Goal: Task Accomplishment & Management: Use online tool/utility

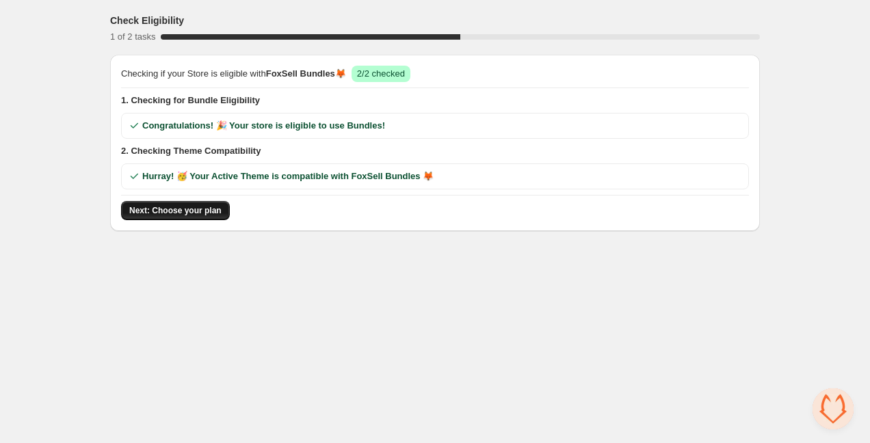
click at [216, 207] on span "Next: Choose your plan" at bounding box center [175, 210] width 92 height 11
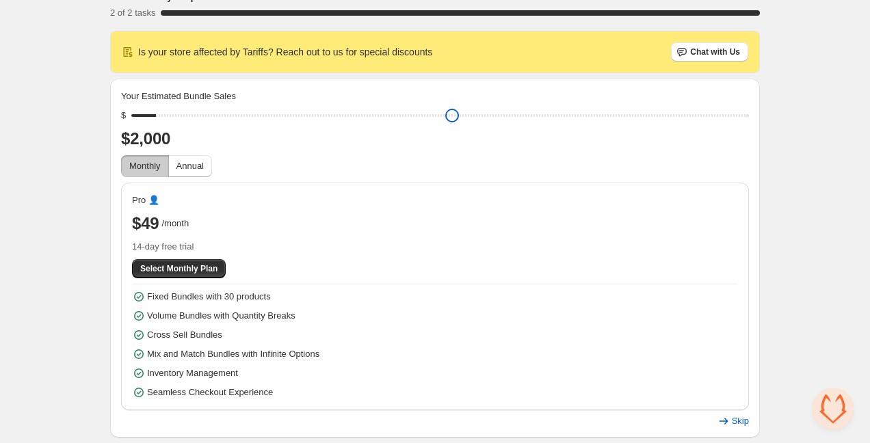
scroll to position [5, 0]
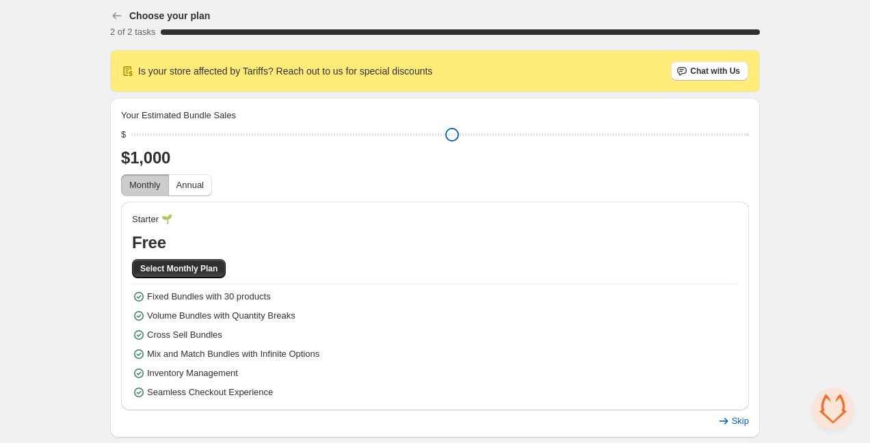
drag, startPoint x: 238, startPoint y: 115, endPoint x: 142, endPoint y: 118, distance: 96.5
type input "****"
click at [142, 125] on input "range" at bounding box center [439, 134] width 617 height 19
click at [202, 182] on span "Annual" at bounding box center [189, 185] width 27 height 10
click at [137, 189] on span "Monthly" at bounding box center [144, 185] width 31 height 10
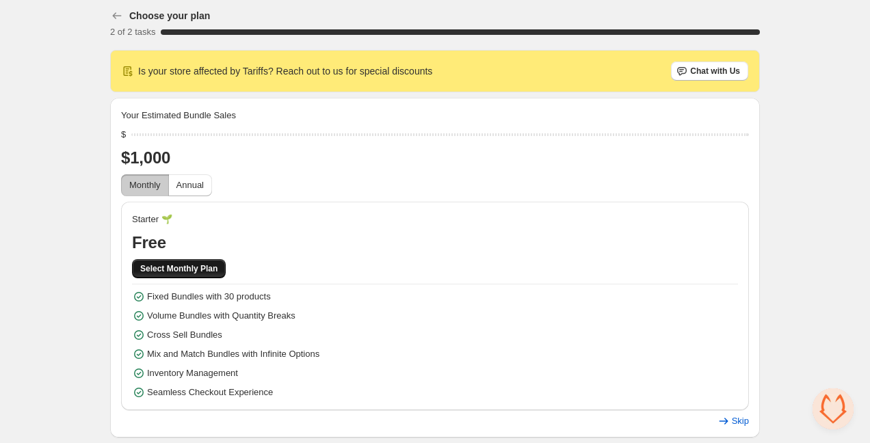
click at [209, 269] on span "Select Monthly Plan" at bounding box center [178, 268] width 77 height 11
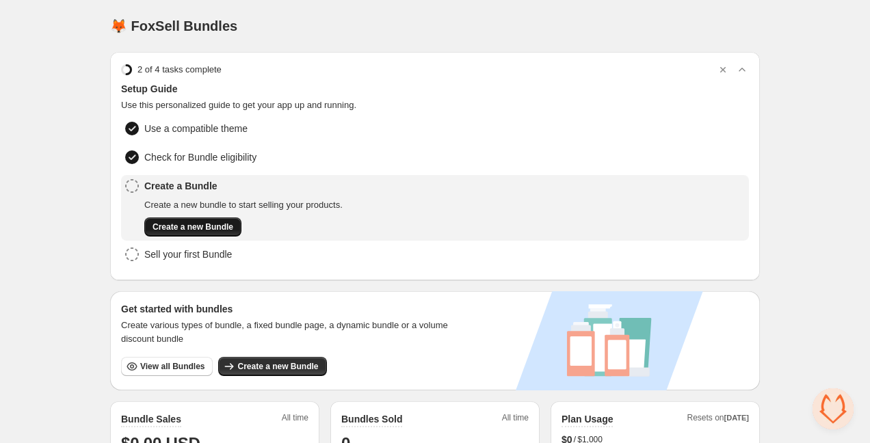
click at [214, 231] on span "Create a new Bundle" at bounding box center [192, 227] width 81 height 11
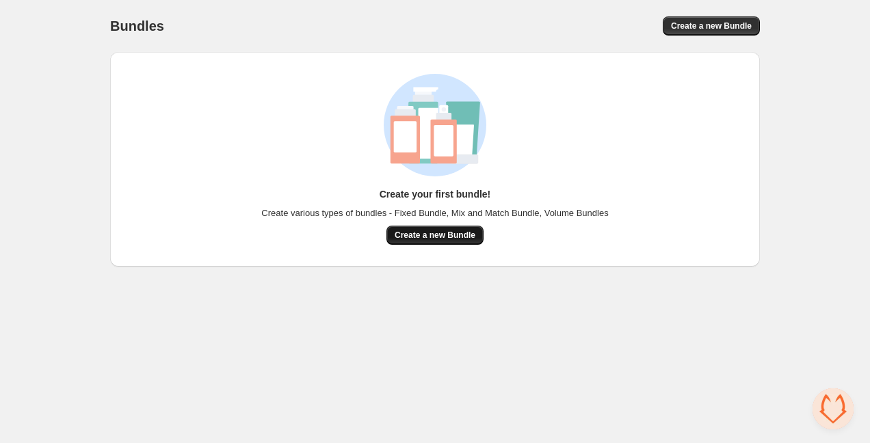
click at [424, 233] on span "Create a new Bundle" at bounding box center [435, 235] width 81 height 11
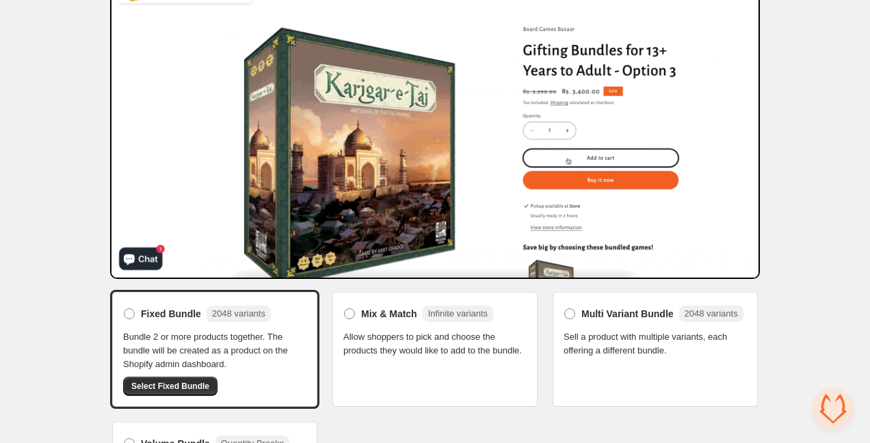
scroll to position [168, 0]
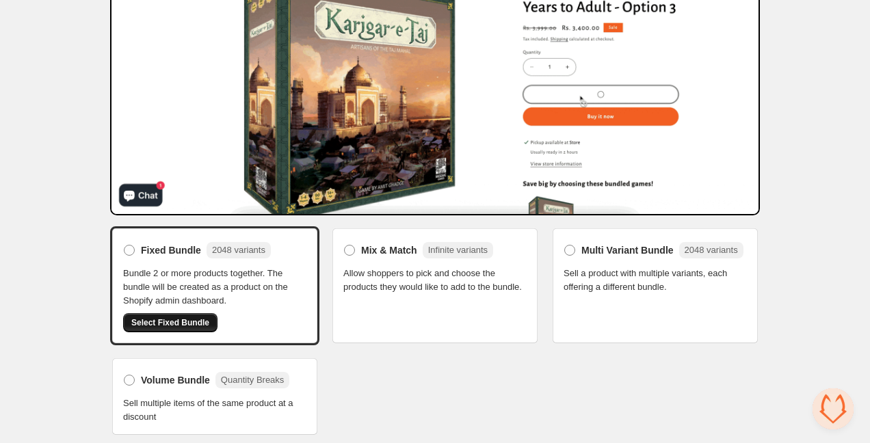
click at [188, 323] on span "Select Fixed Bundle" at bounding box center [170, 322] width 78 height 11
